Goal: Browse casually

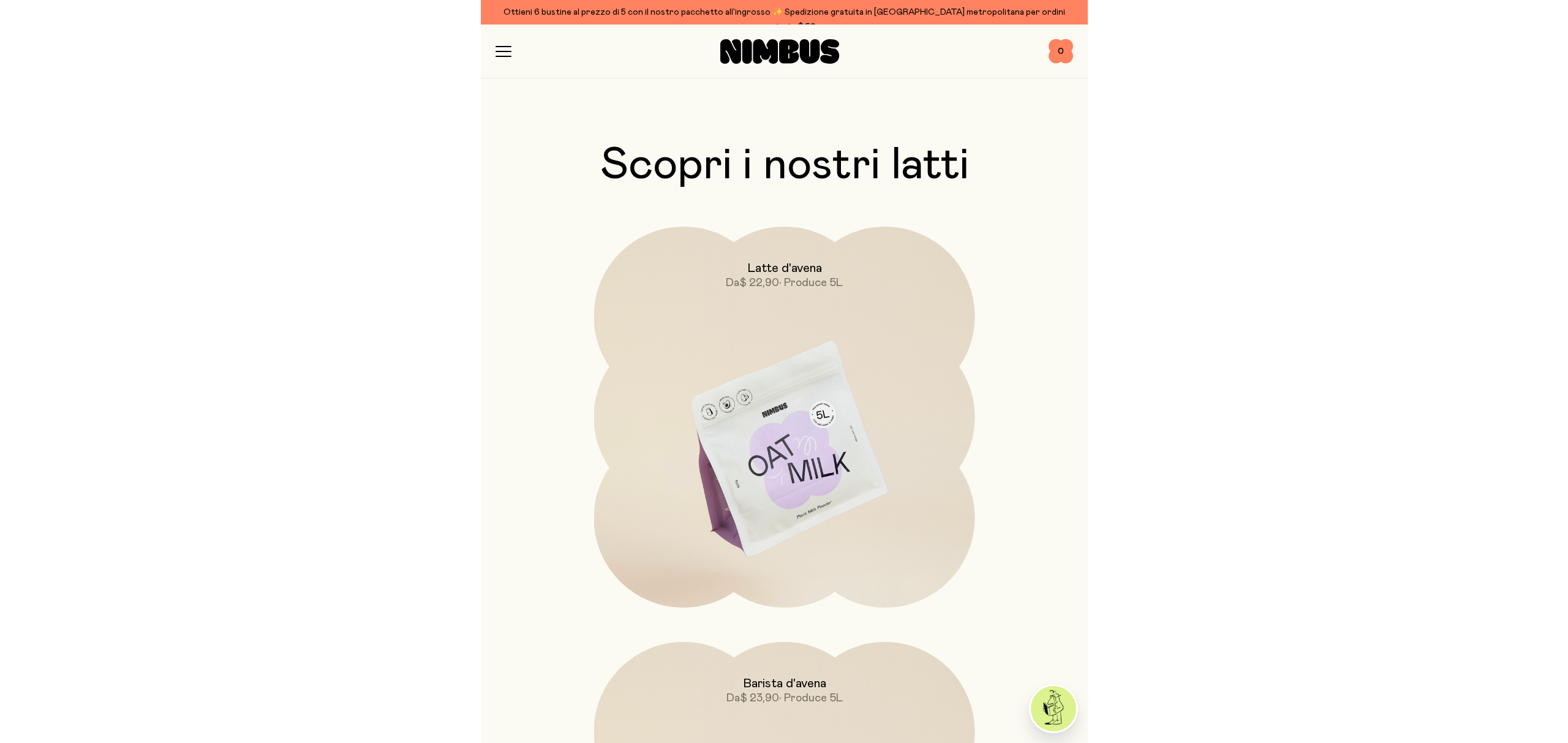
scroll to position [1048, 0]
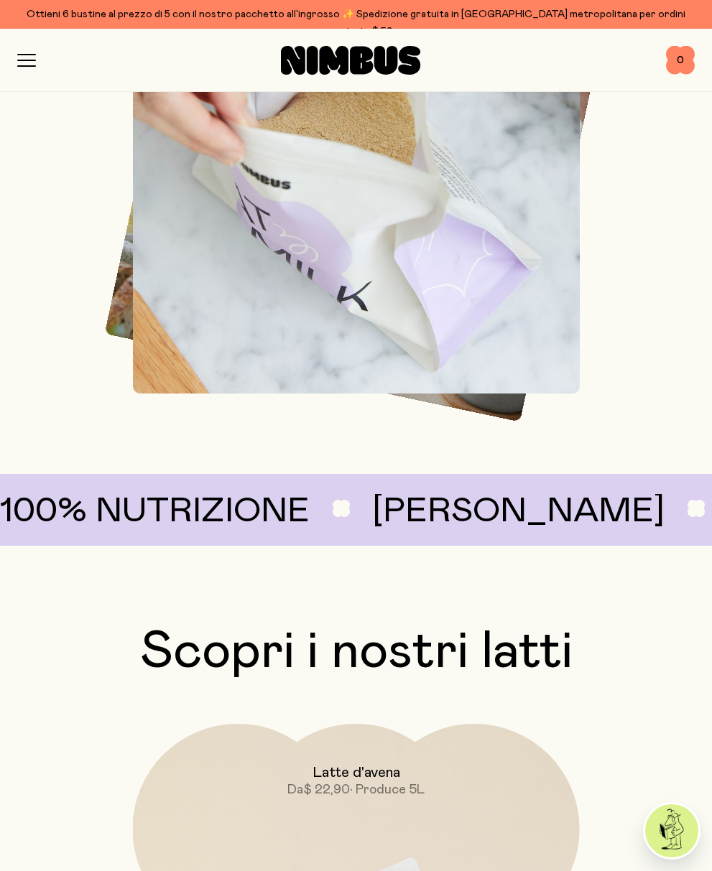
click at [372, 652] on font "Scopri i nostri latti" at bounding box center [356, 652] width 432 height 52
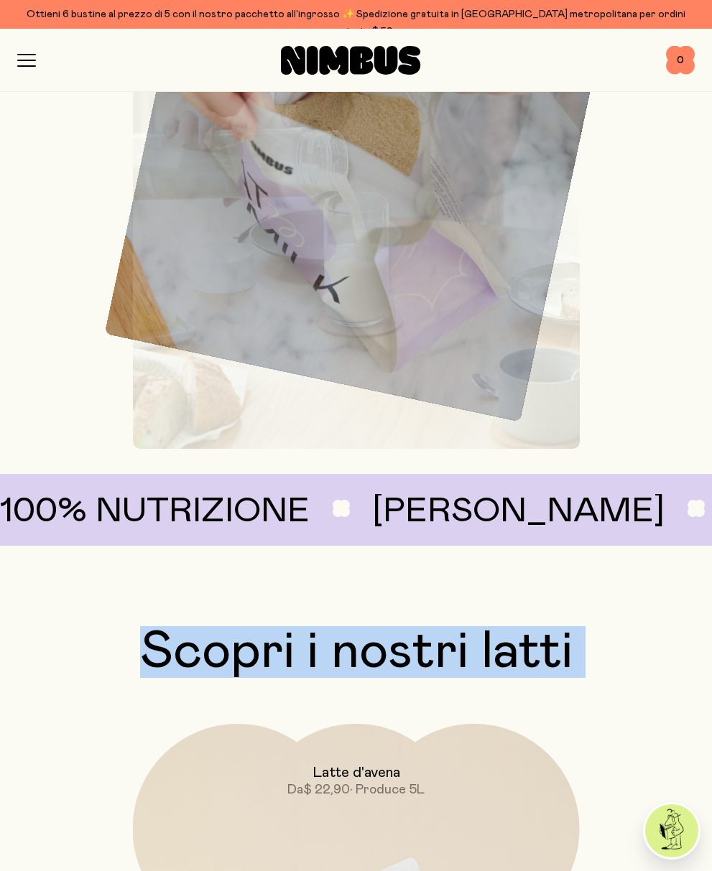
click at [372, 652] on font "Scopri i nostri latti" at bounding box center [356, 652] width 432 height 52
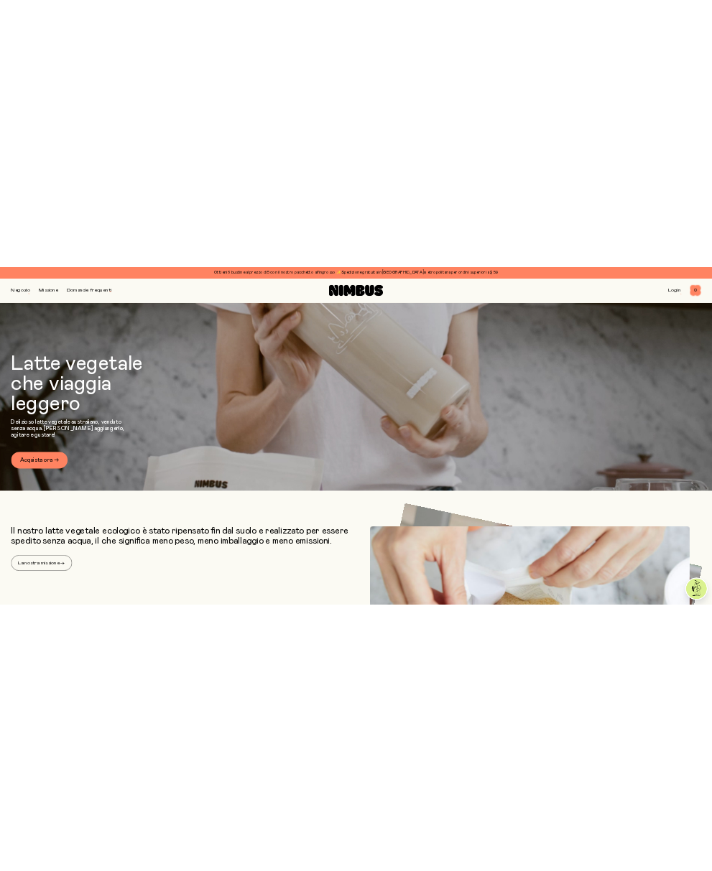
scroll to position [273, 0]
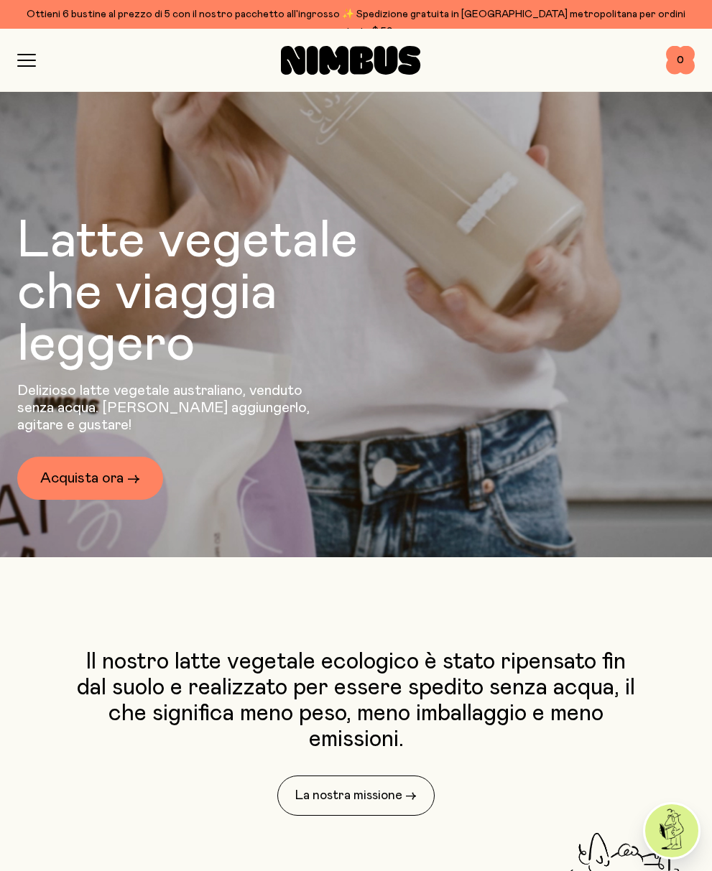
click at [121, 257] on font "Latte vegetale che viaggia leggero" at bounding box center [187, 292] width 340 height 155
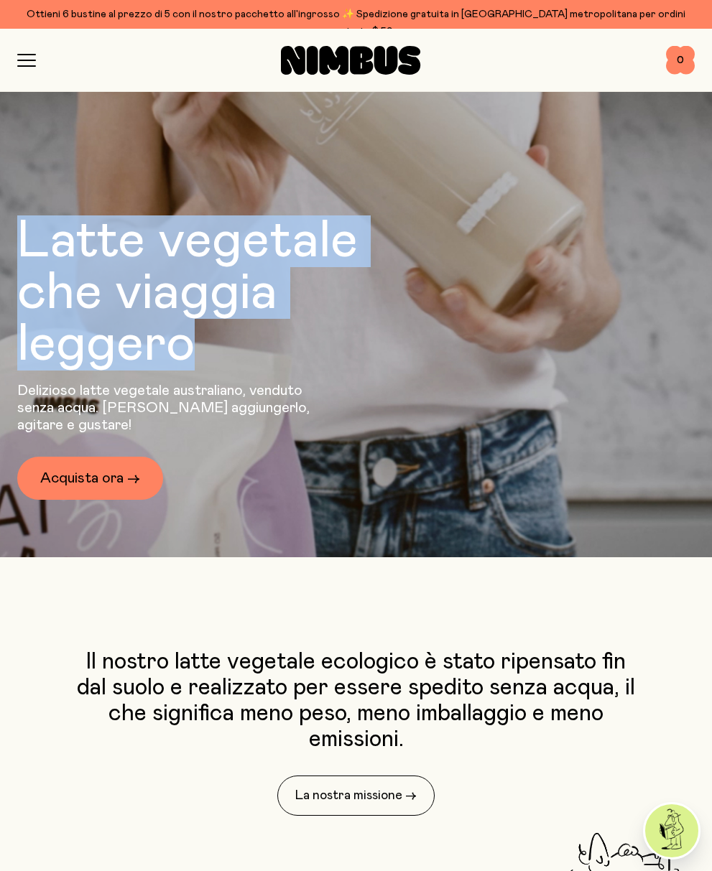
click at [121, 257] on font "Latte vegetale che viaggia leggero" at bounding box center [187, 292] width 340 height 155
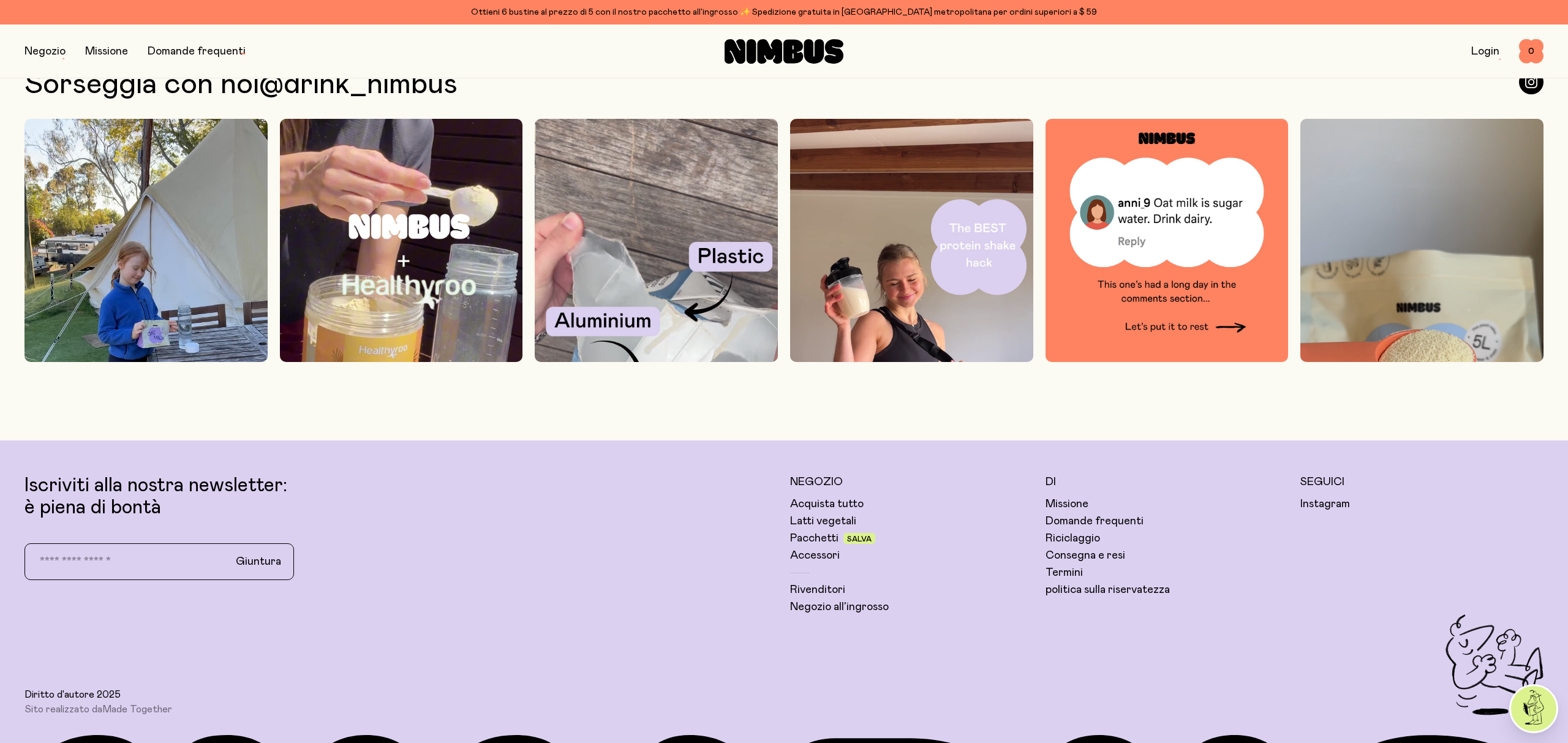
scroll to position [4635, 0]
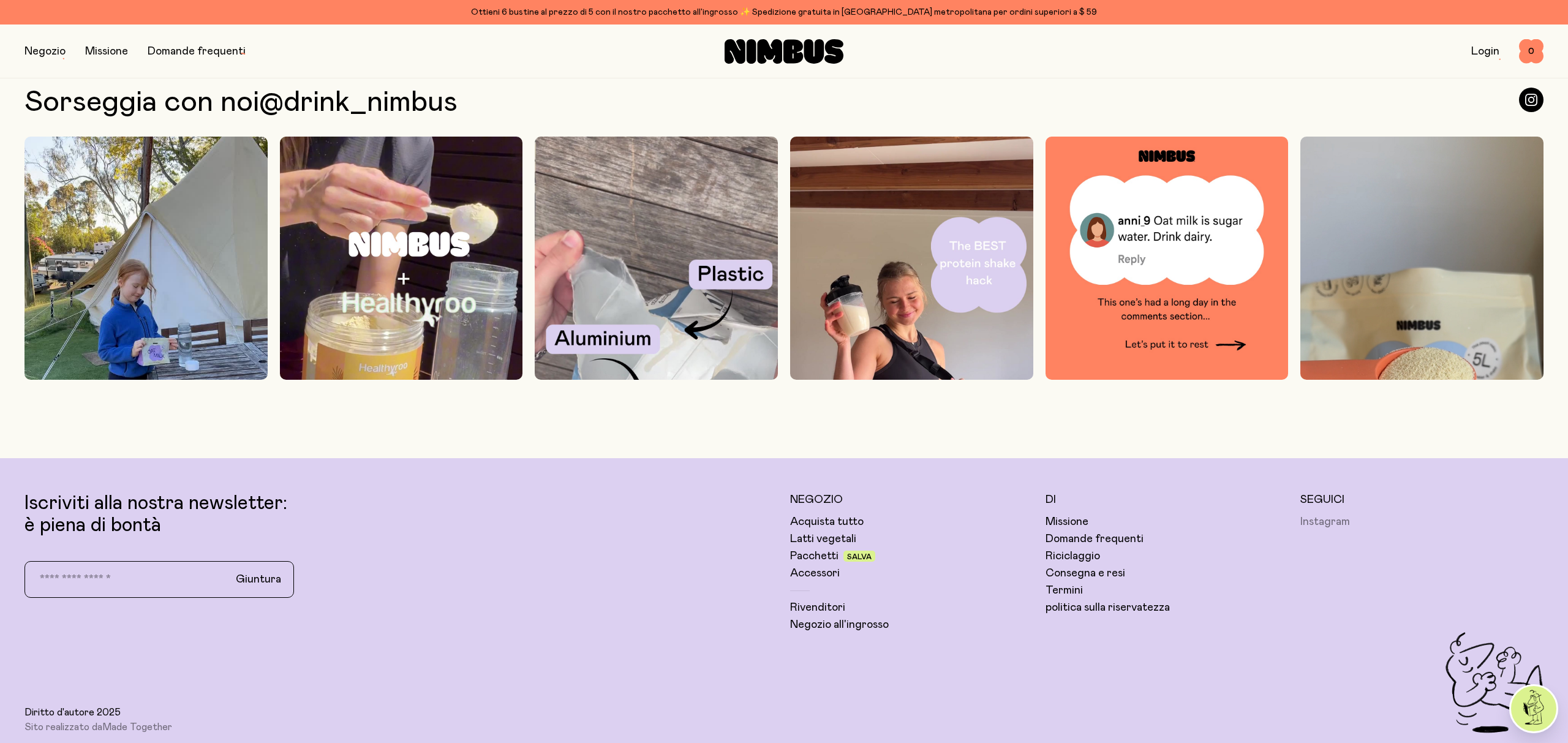
click at [1327, 523] on font "Instagram" at bounding box center [1326, 521] width 49 height 11
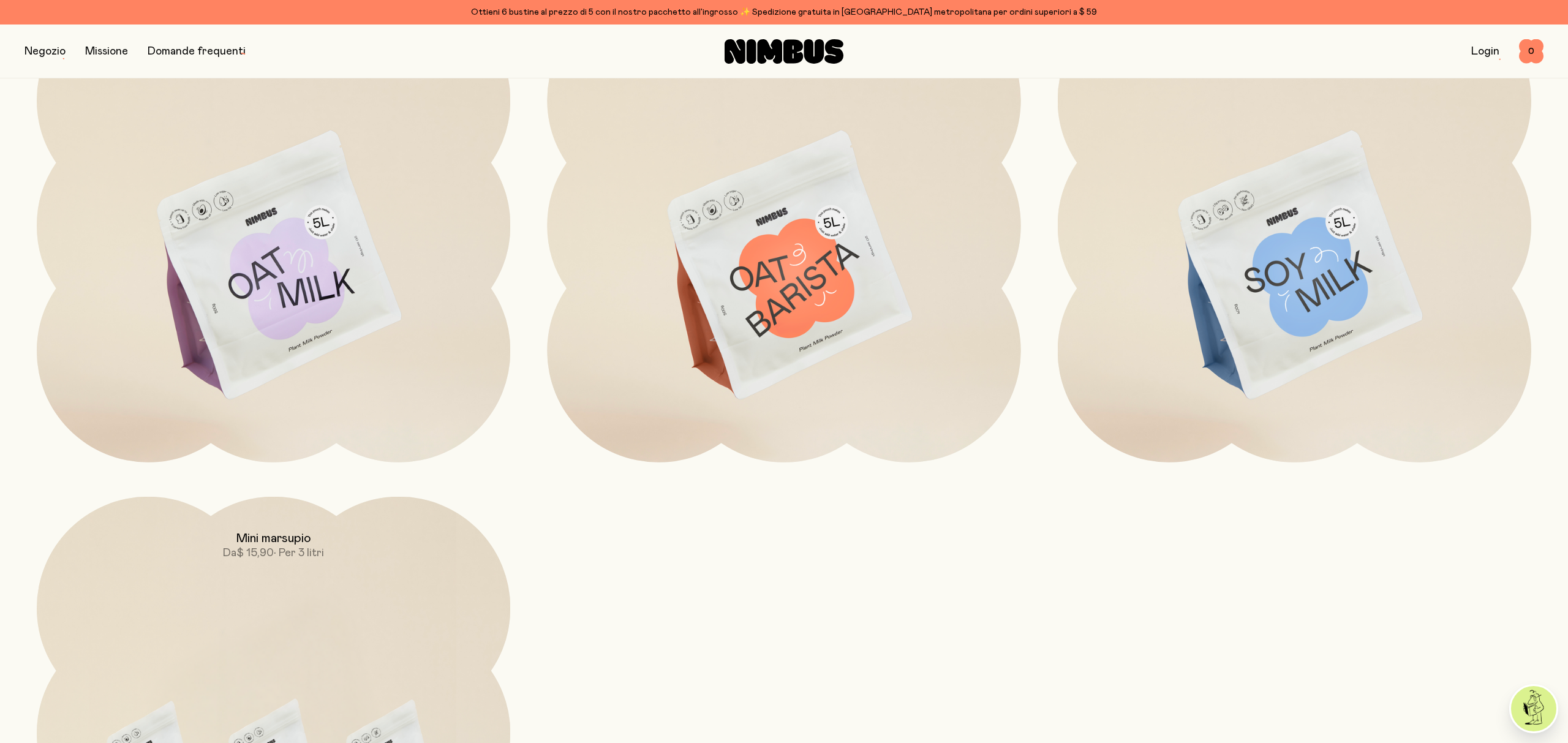
scroll to position [0, 0]
